Goal: Information Seeking & Learning: Learn about a topic

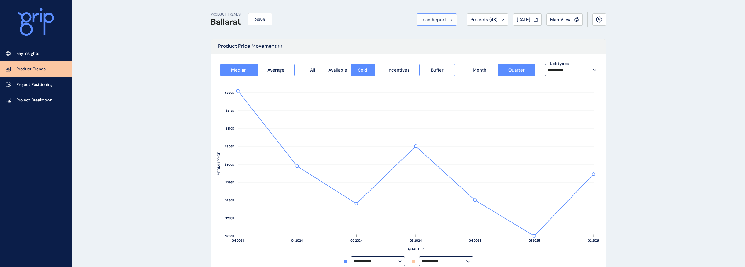
click at [426, 17] on span "Load Report" at bounding box center [433, 20] width 26 height 6
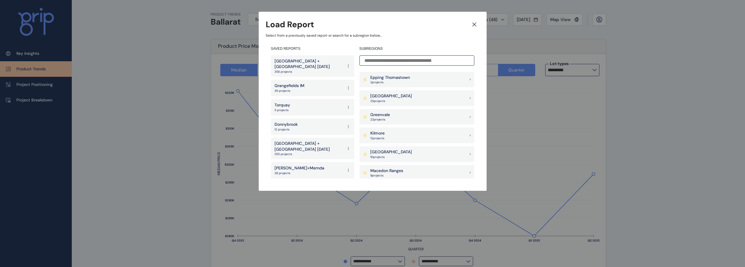
scroll to position [312, 0]
click at [396, 118] on p "[GEOGRAPHIC_DATA]" at bounding box center [391, 118] width 42 height 6
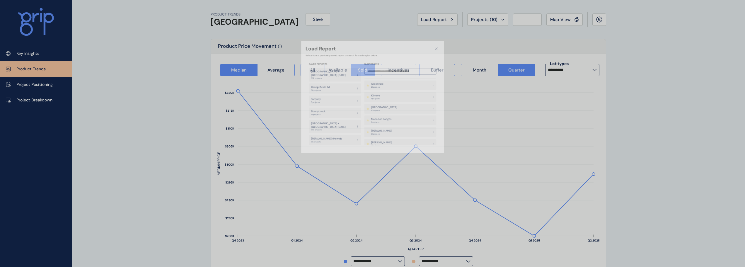
type input "**********"
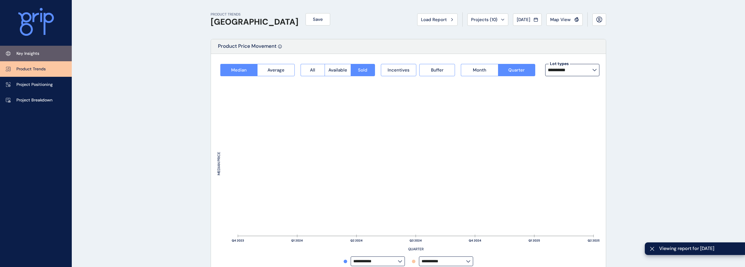
click at [18, 51] on p "Key Insights" at bounding box center [27, 54] width 23 height 6
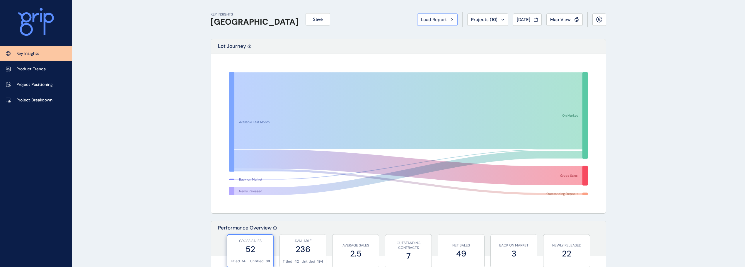
click at [438, 20] on span "Load Report" at bounding box center [434, 20] width 26 height 6
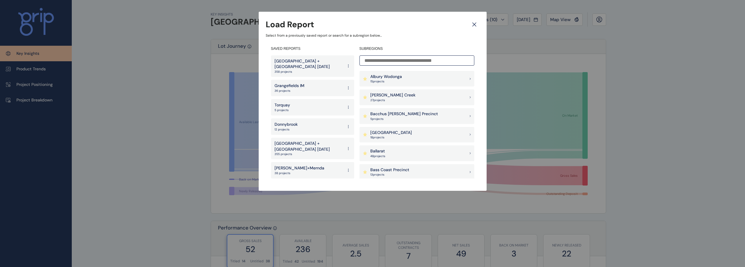
click at [479, 24] on icon at bounding box center [474, 24] width 11 height 10
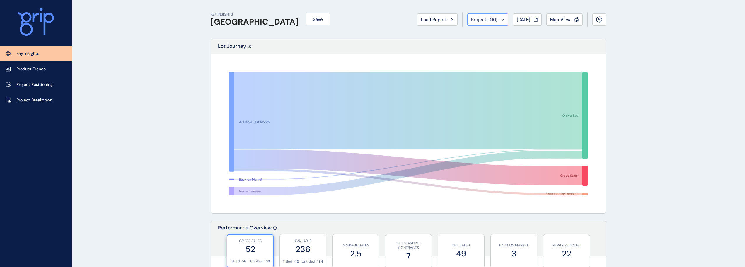
click at [483, 18] on span "Projects ( 10 )" at bounding box center [484, 20] width 26 height 6
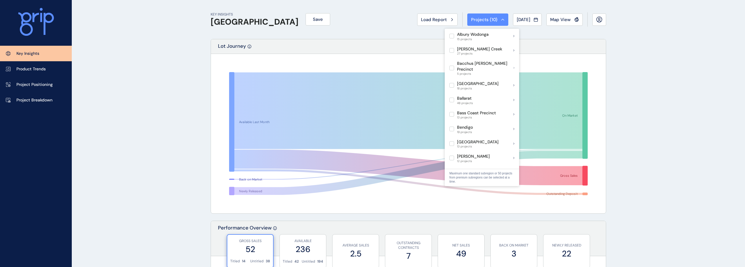
scroll to position [29, 0]
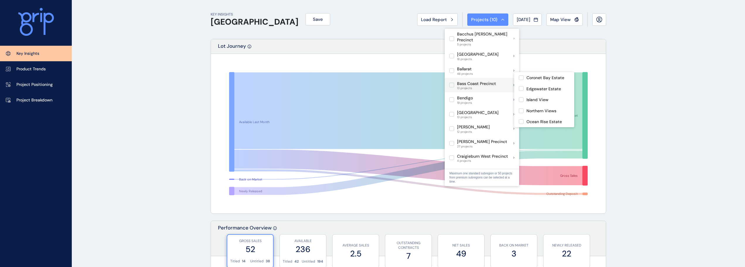
click at [451, 83] on label at bounding box center [451, 85] width 5 height 5
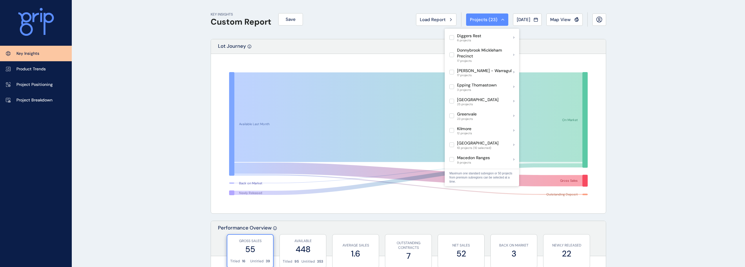
scroll to position [146, 0]
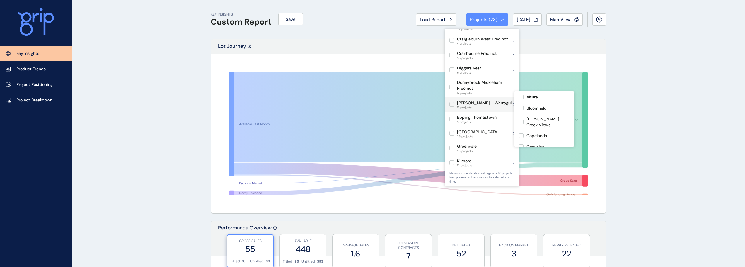
click at [451, 102] on label at bounding box center [451, 104] width 5 height 5
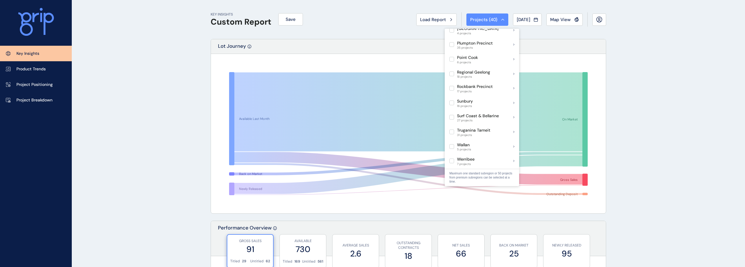
scroll to position [381, 0]
click at [452, 114] on label at bounding box center [451, 116] width 5 height 5
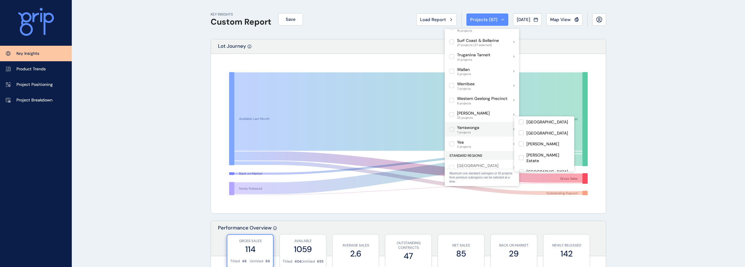
click at [452, 127] on label at bounding box center [451, 129] width 5 height 5
click at [394, 45] on div "Lot Journey" at bounding box center [408, 46] width 395 height 15
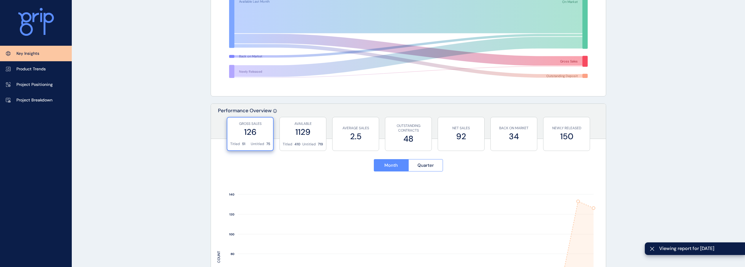
scroll to position [234, 0]
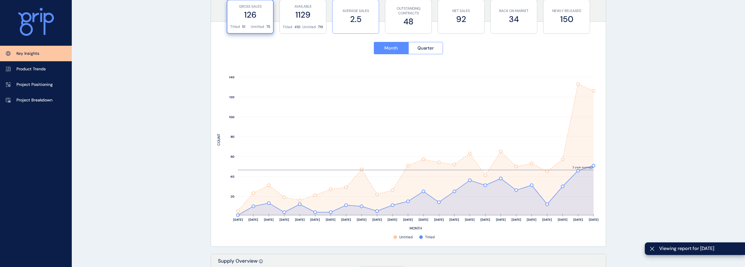
click at [355, 19] on label "2.5" at bounding box center [355, 18] width 40 height 11
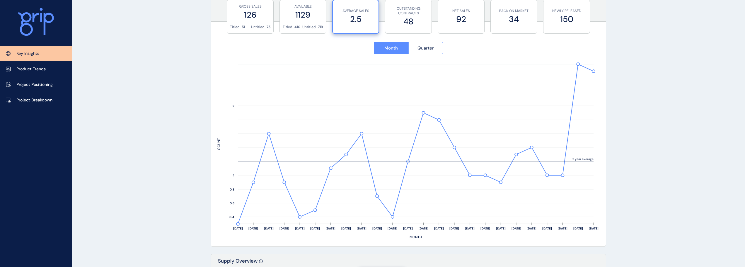
click at [424, 49] on span "Quarter" at bounding box center [425, 48] width 16 height 6
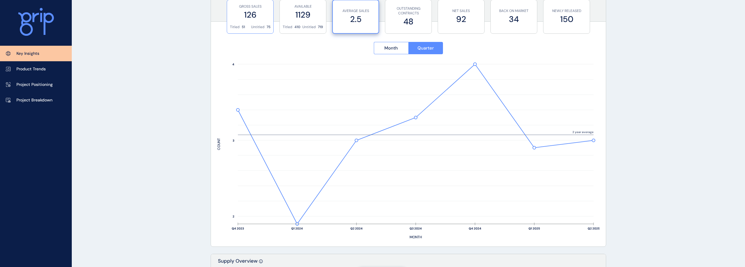
click at [258, 21] on div "GROSS SALES 126" at bounding box center [250, 12] width 40 height 25
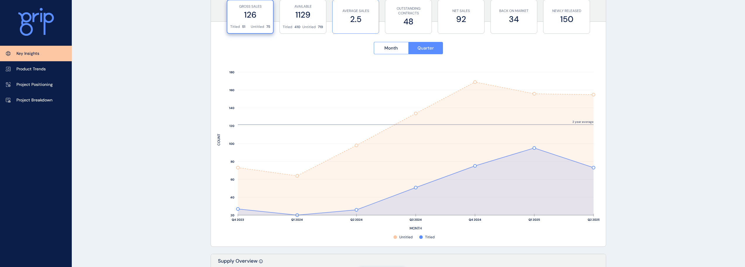
click at [351, 12] on p "AVERAGE SALES" at bounding box center [355, 10] width 40 height 5
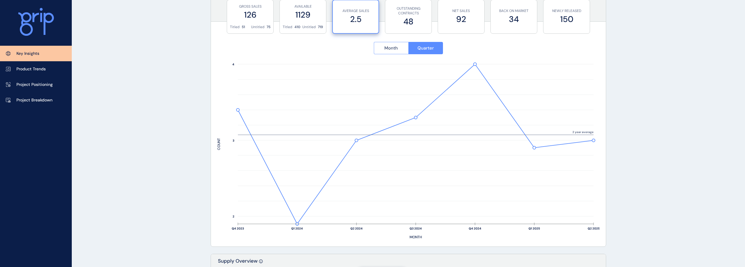
click at [397, 55] on div "Month Quarter" at bounding box center [408, 48] width 382 height 26
click at [395, 53] on button "Month" at bounding box center [391, 48] width 35 height 12
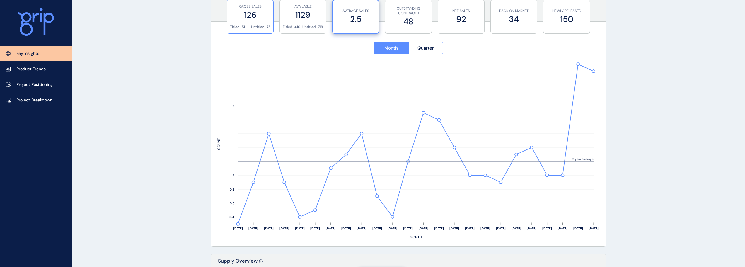
click at [256, 22] on div "GROSS SALES 126" at bounding box center [250, 12] width 40 height 25
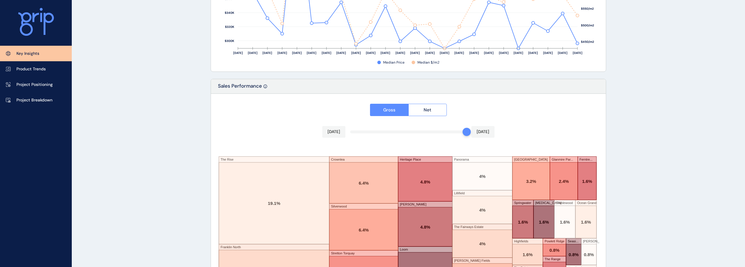
scroll to position [966, 0]
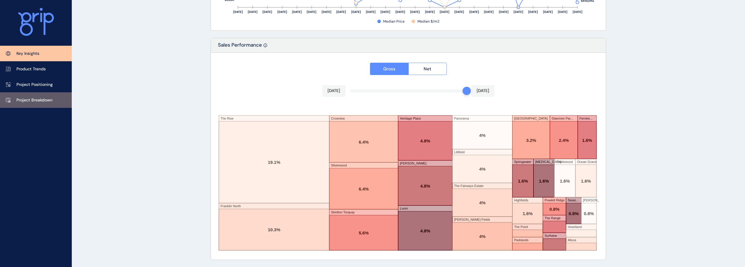
click at [57, 100] on link "Project Breakdown" at bounding box center [36, 100] width 72 height 16
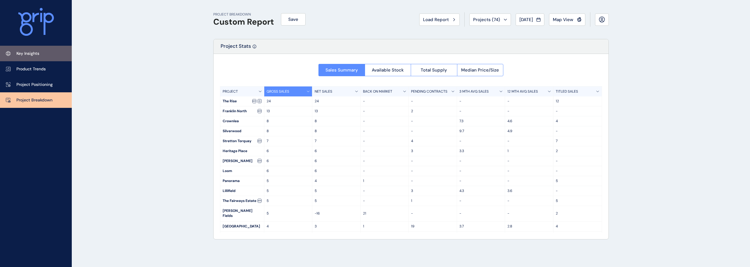
click at [52, 54] on link "Key Insights" at bounding box center [36, 54] width 72 height 16
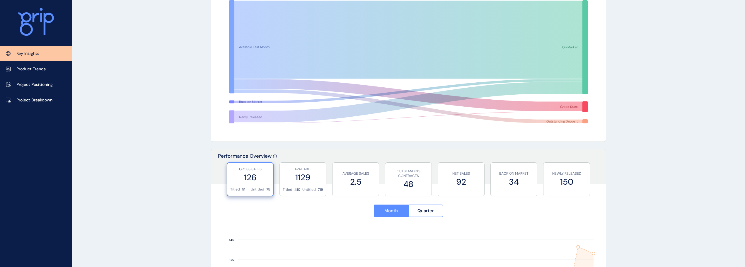
scroll to position [146, 0]
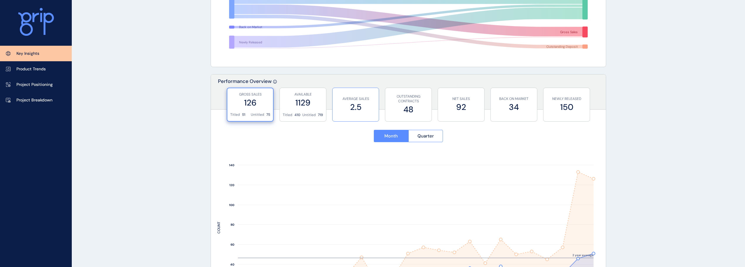
click at [354, 115] on div "AVERAGE SALES 2.5" at bounding box center [355, 104] width 40 height 33
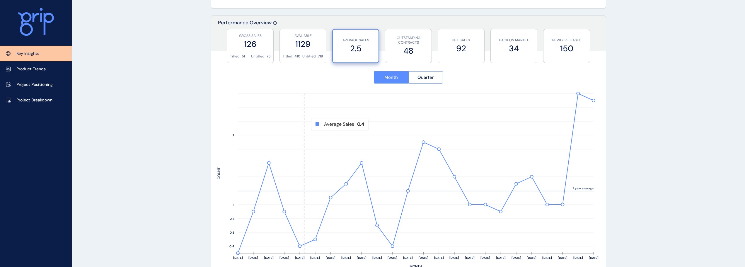
scroll to position [234, 0]
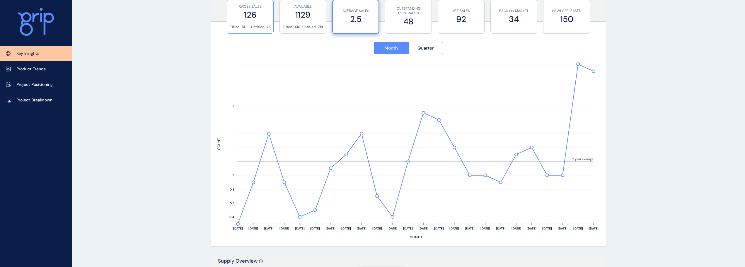
click at [240, 28] on div "Titled 51" at bounding box center [237, 27] width 15 height 5
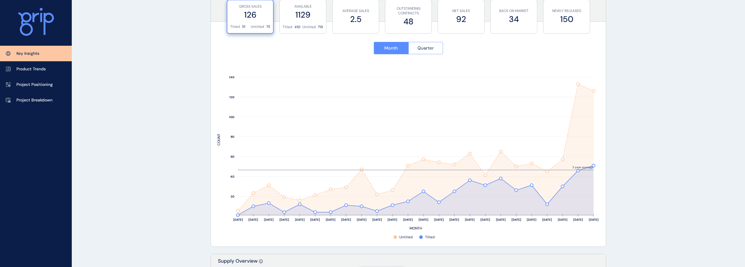
click at [421, 43] on button "Quarter" at bounding box center [425, 48] width 35 height 12
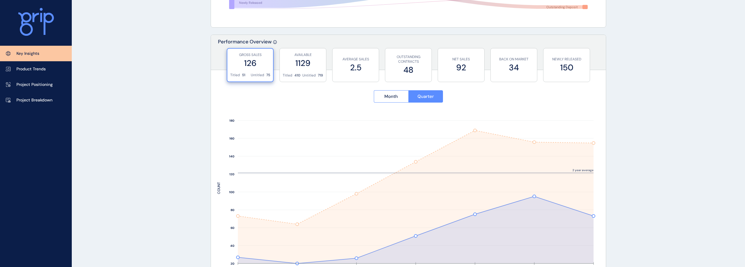
scroll to position [176, 0]
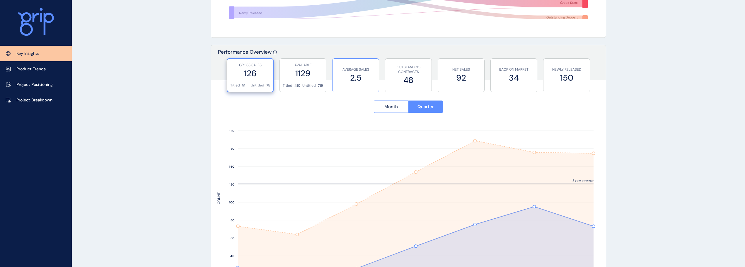
click at [353, 82] on label "2.5" at bounding box center [355, 77] width 40 height 11
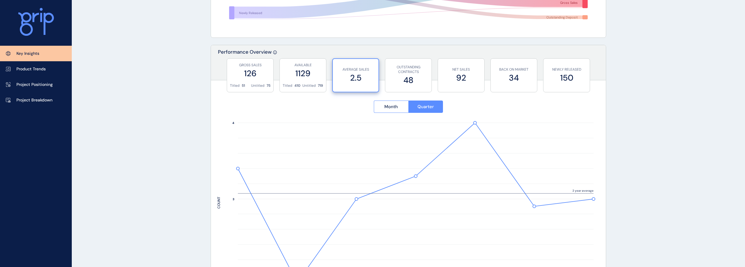
click at [392, 98] on div "Month Quarter" at bounding box center [408, 107] width 382 height 26
click at [394, 104] on span "Month" at bounding box center [390, 107] width 13 height 6
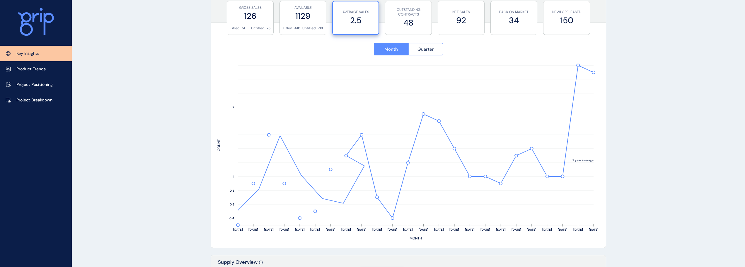
scroll to position [205, 0]
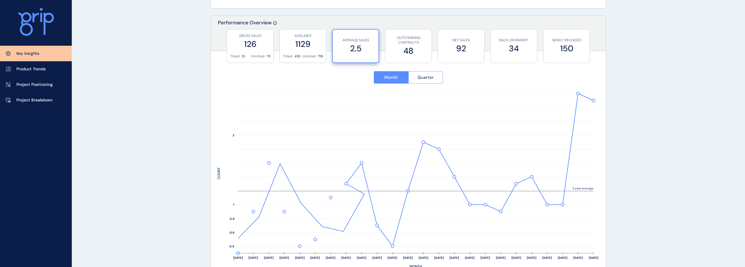
click at [414, 79] on button "Quarter" at bounding box center [425, 77] width 35 height 12
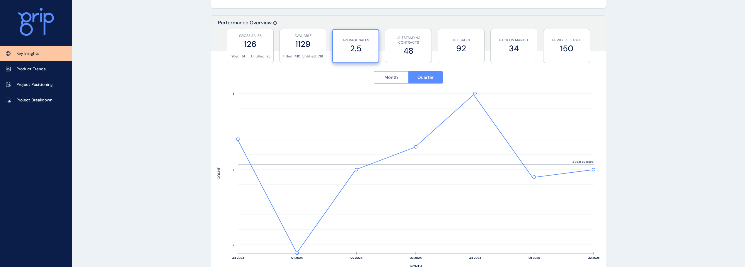
click at [393, 77] on span "Month" at bounding box center [390, 77] width 13 height 6
